Goal: Check status: Check status

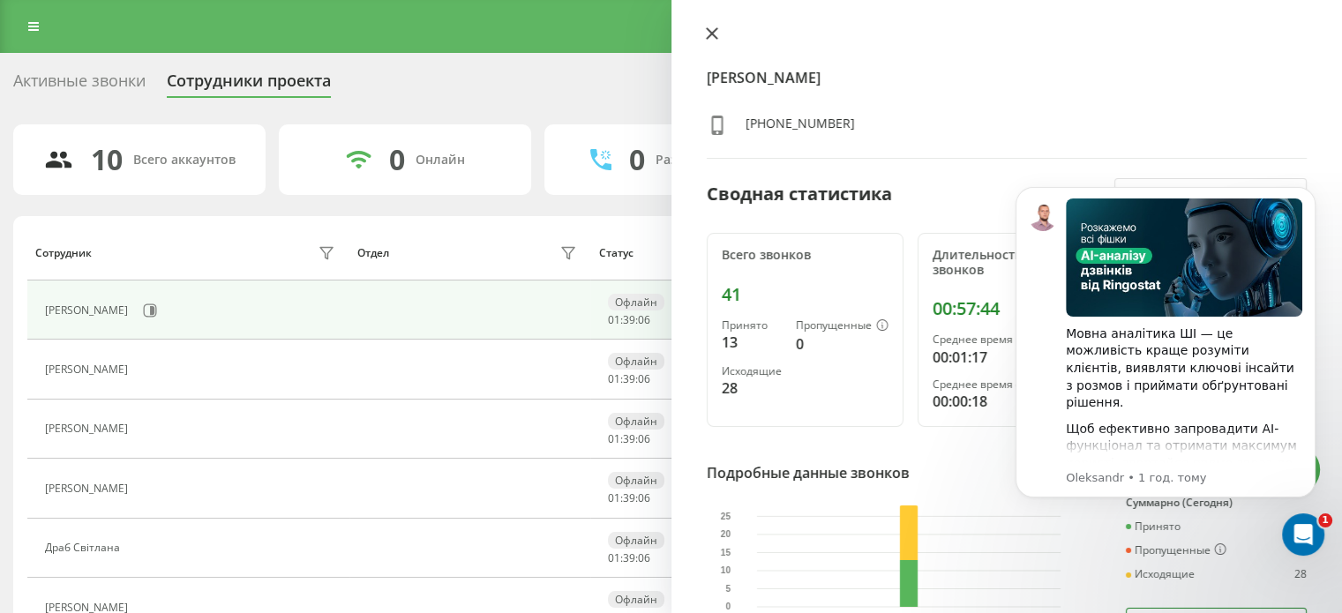
click at [713, 29] on icon at bounding box center [712, 33] width 12 height 12
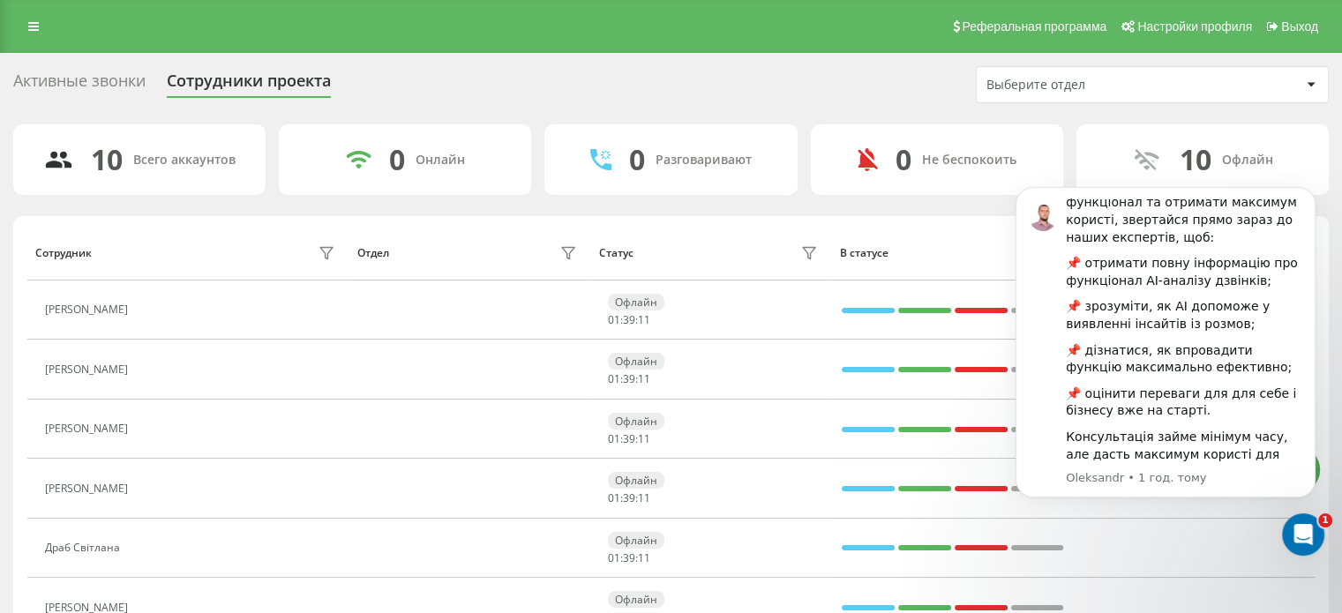
scroll to position [243, 0]
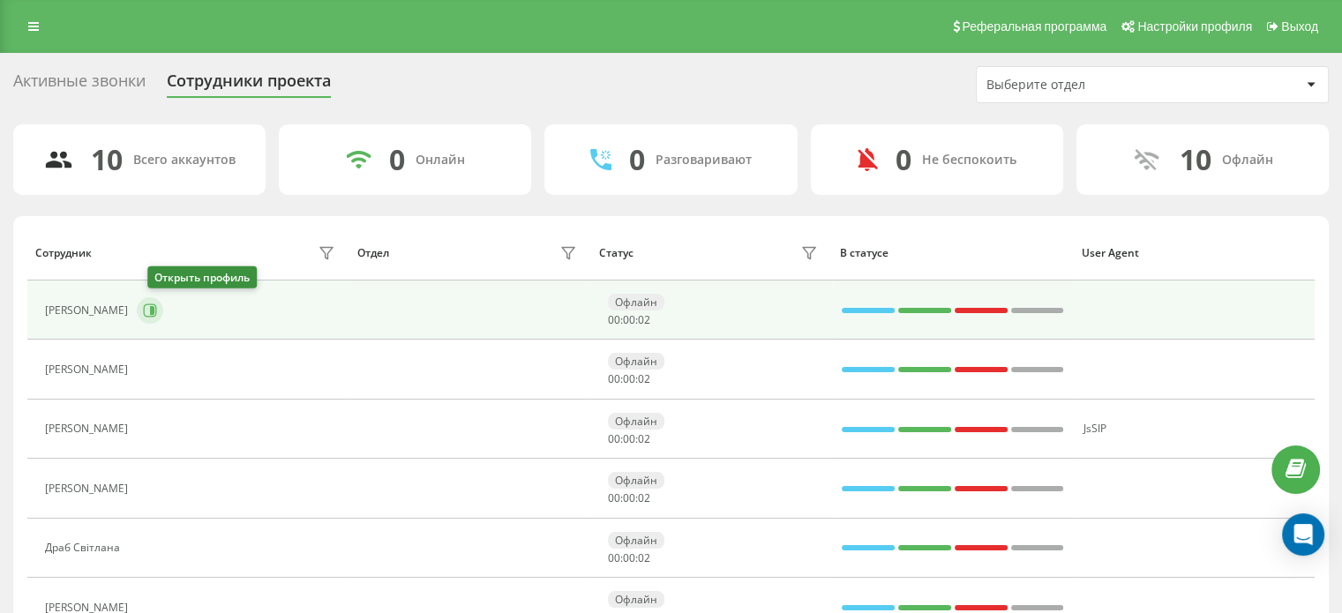
click at [154, 306] on icon at bounding box center [152, 310] width 4 height 9
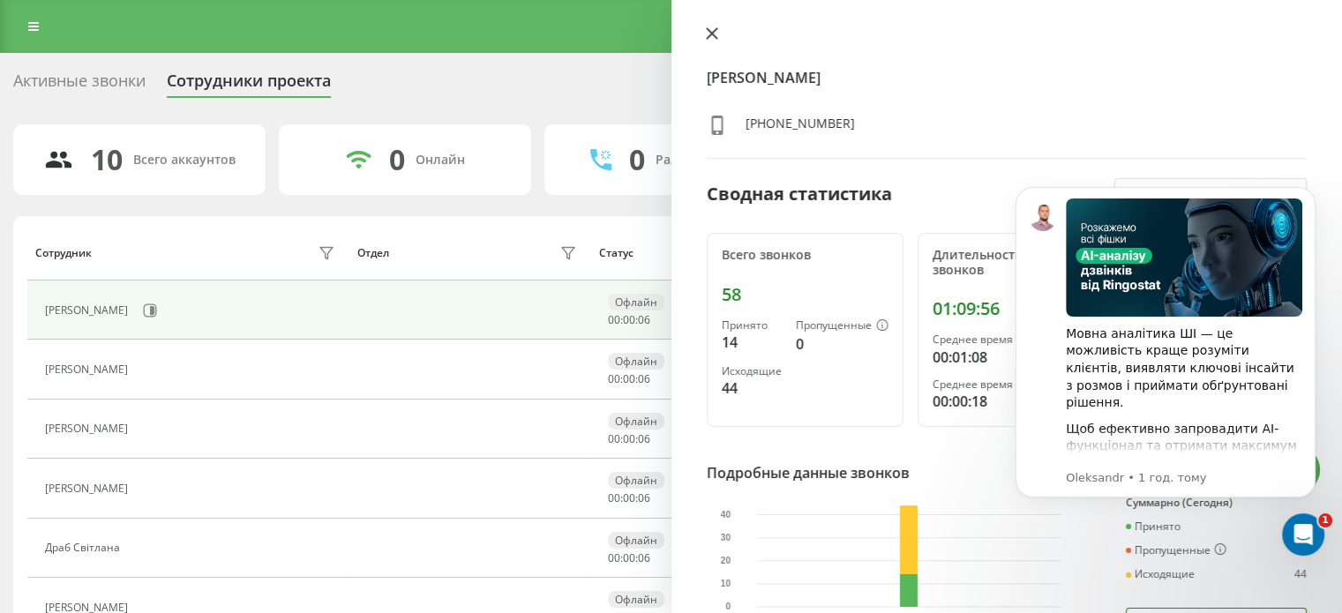
click at [711, 34] on icon at bounding box center [711, 33] width 11 height 11
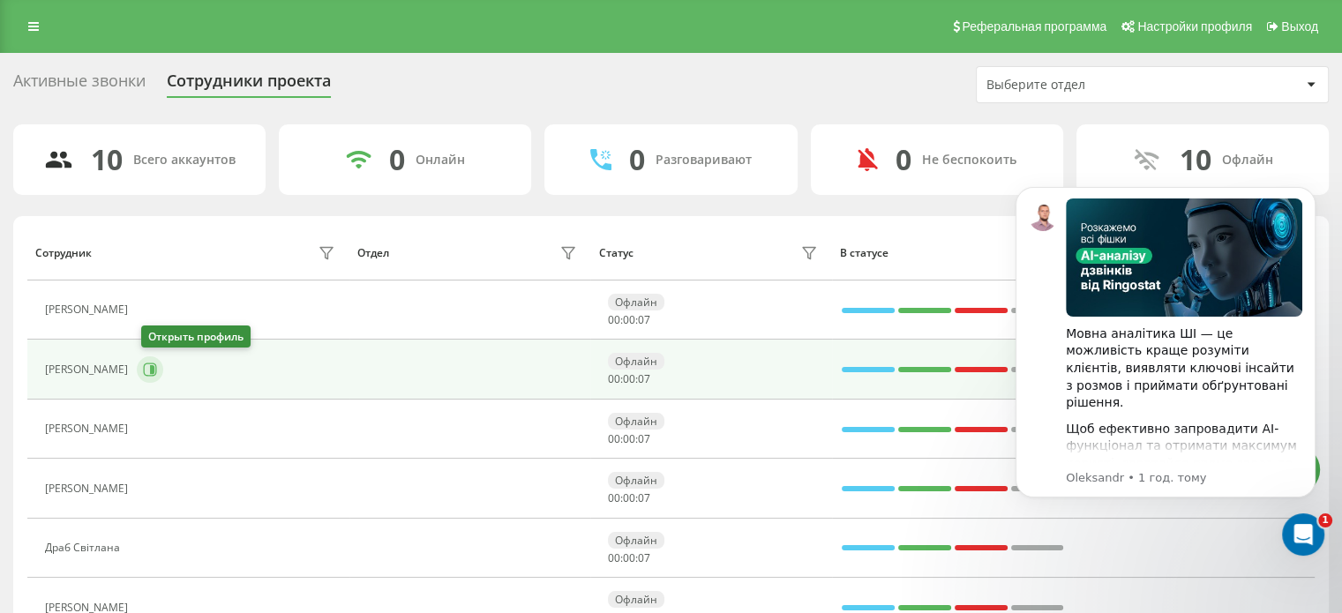
click at [161, 366] on button at bounding box center [150, 369] width 26 height 26
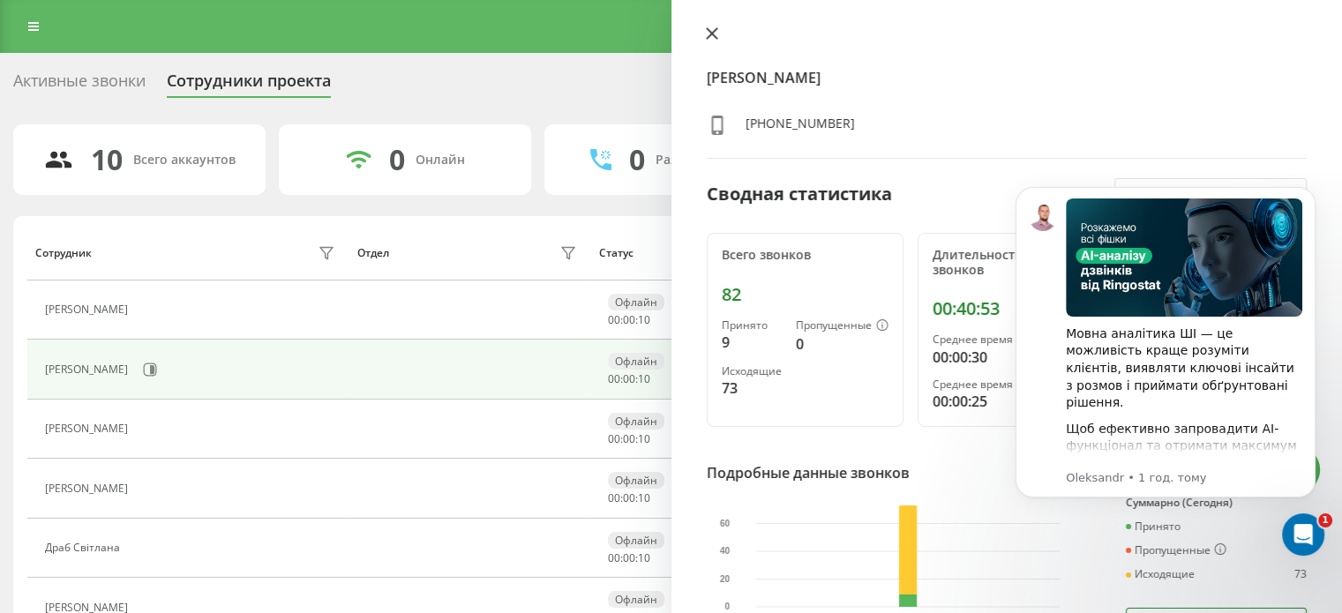
click at [716, 38] on icon at bounding box center [711, 33] width 11 height 11
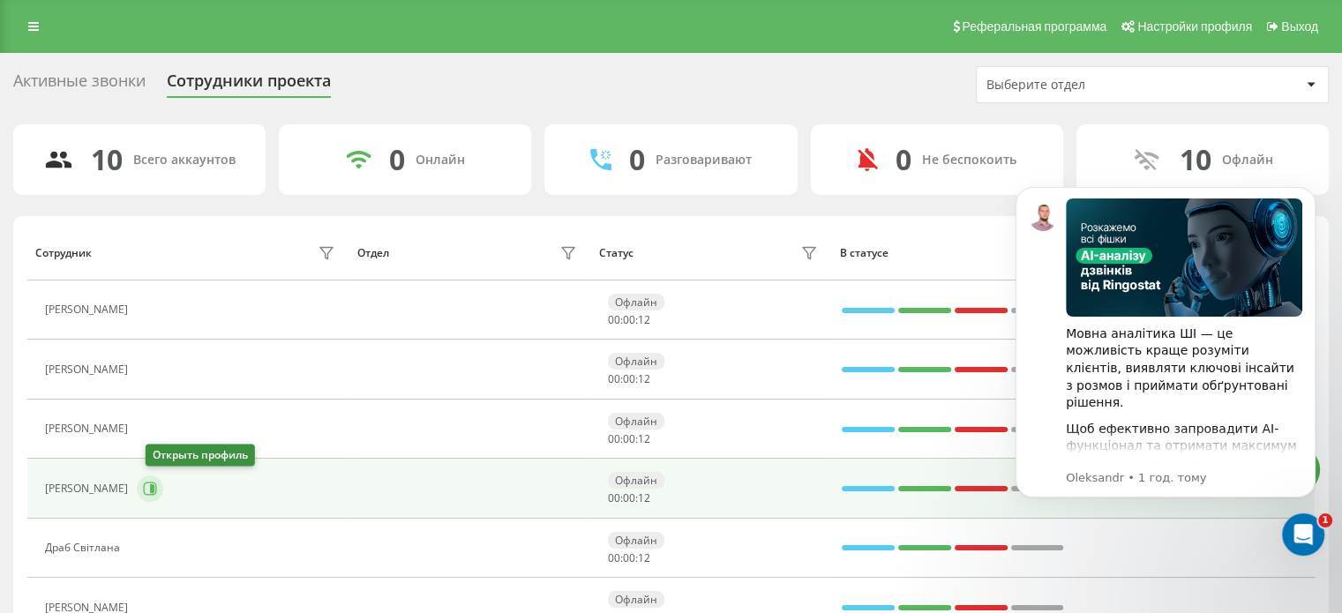
scroll to position [55, 0]
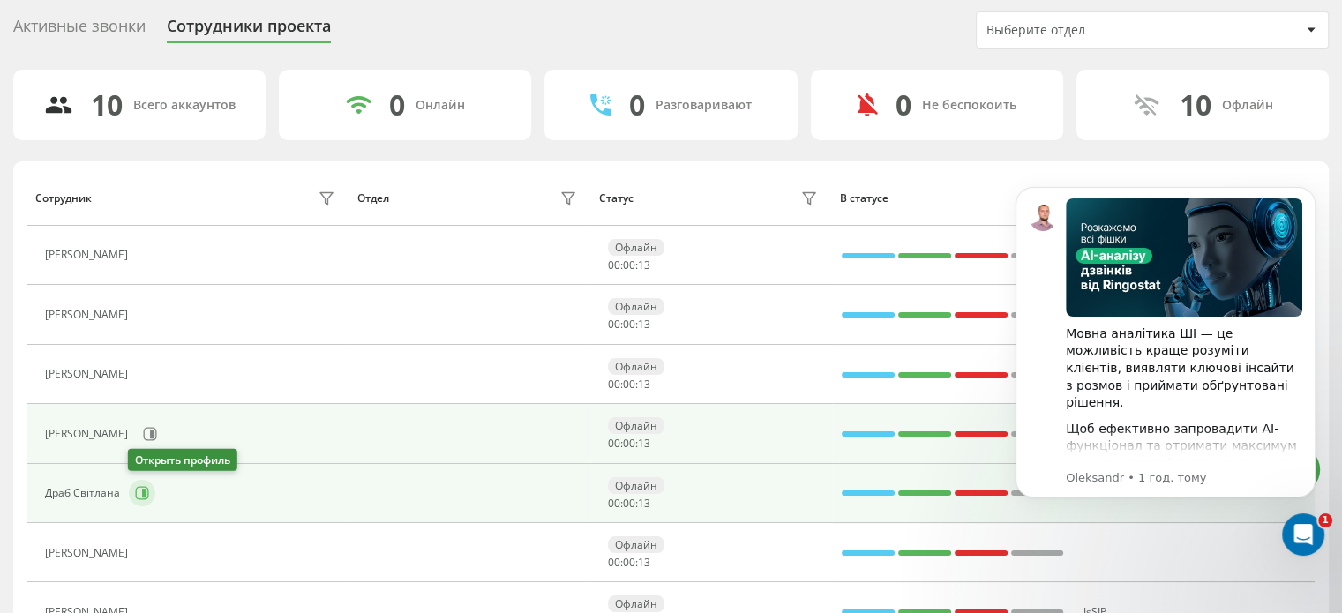
click at [137, 490] on icon at bounding box center [142, 493] width 14 height 14
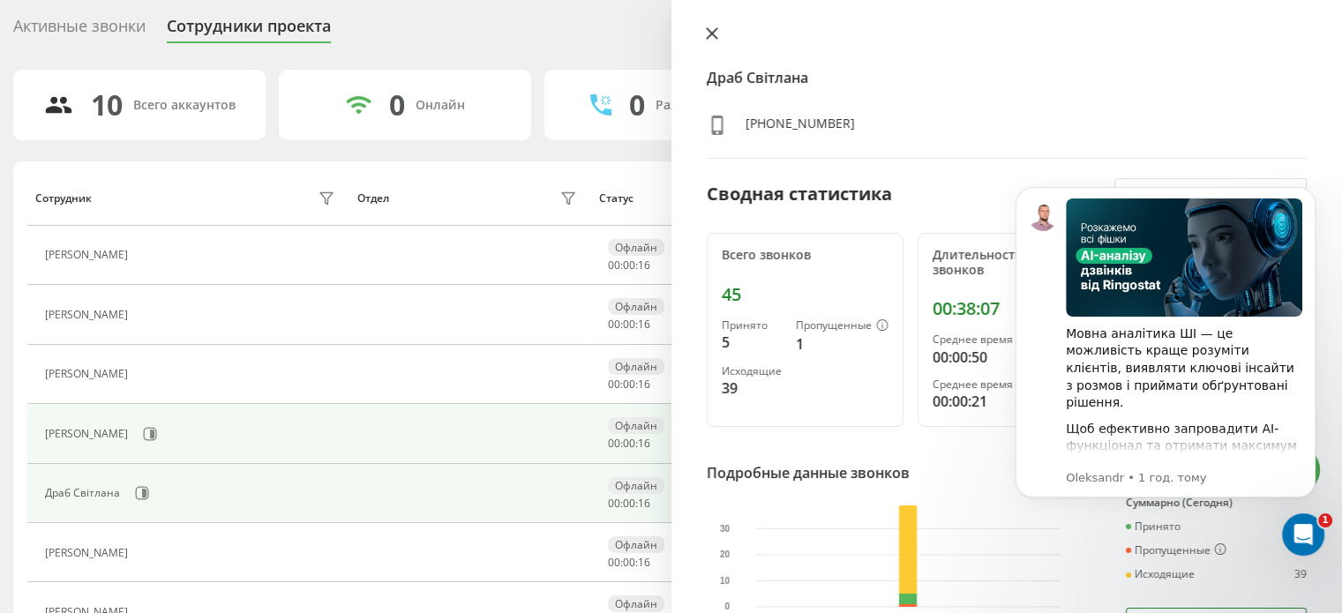
click at [709, 30] on icon at bounding box center [712, 33] width 12 height 12
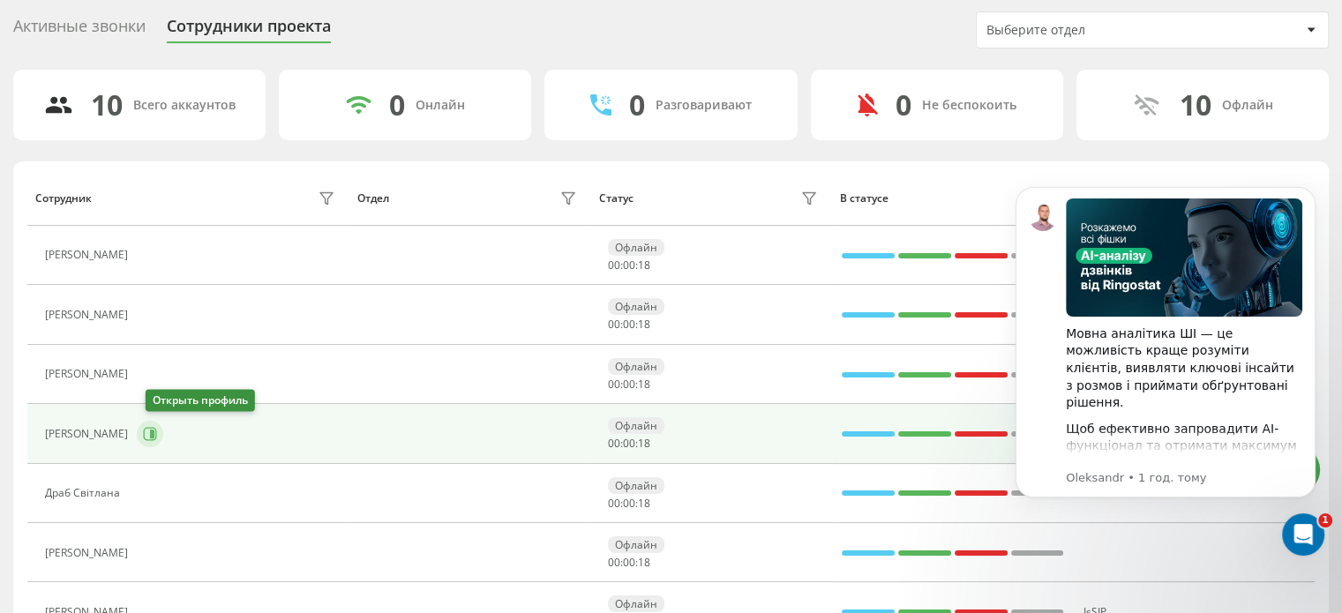
click at [154, 436] on icon at bounding box center [152, 434] width 4 height 9
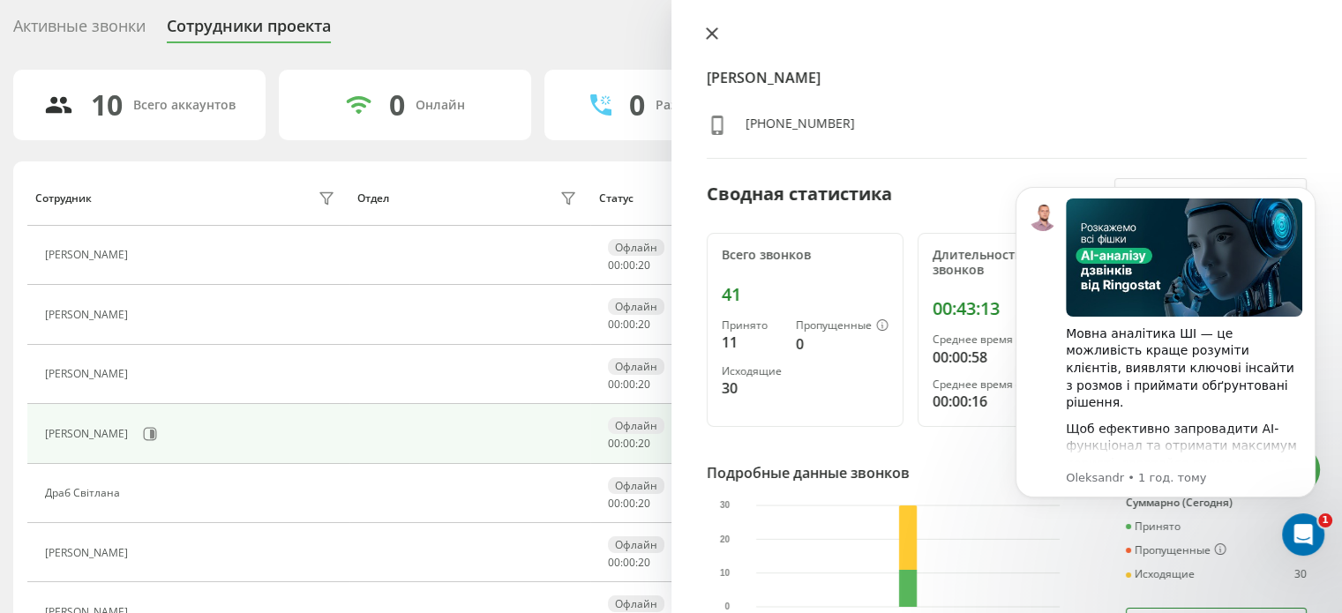
click at [710, 40] on button at bounding box center [711, 34] width 23 height 17
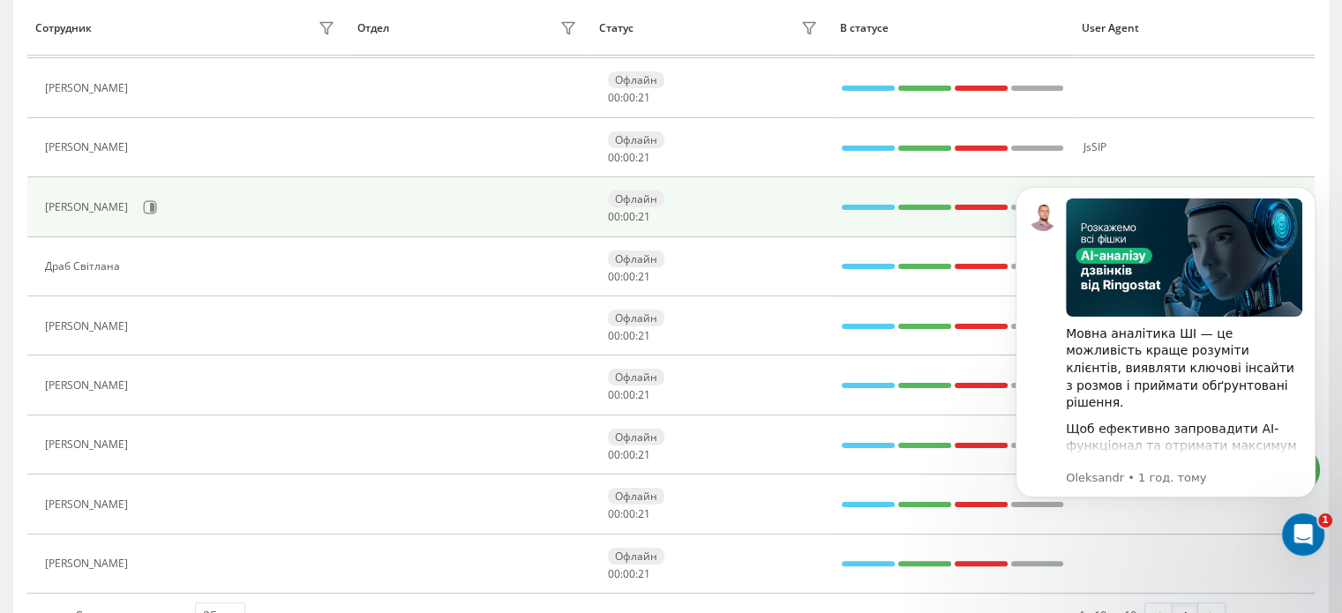
scroll to position [282, 0]
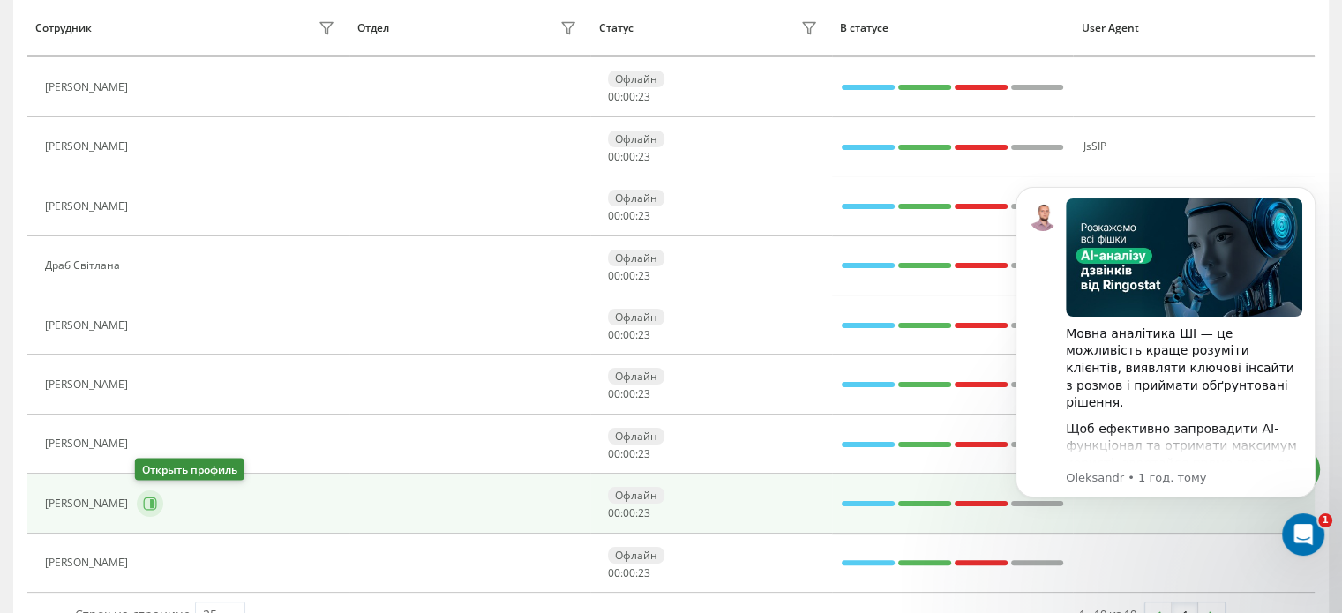
click at [150, 499] on icon at bounding box center [152, 503] width 4 height 9
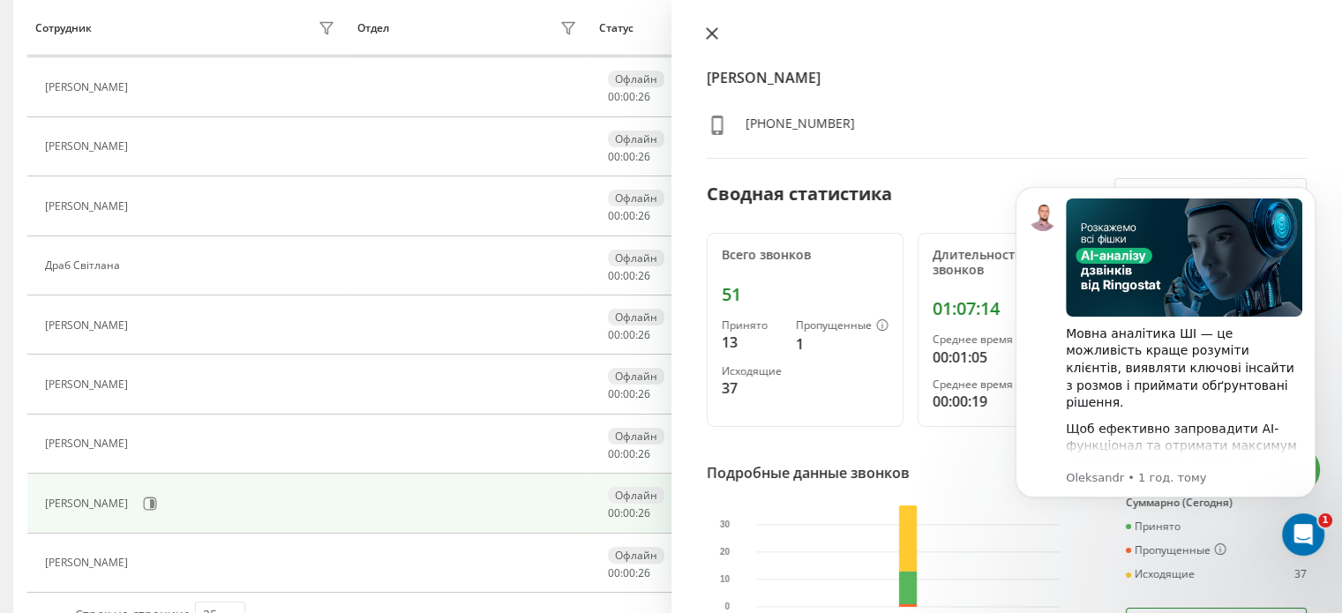
click at [711, 32] on icon at bounding box center [712, 33] width 12 height 12
